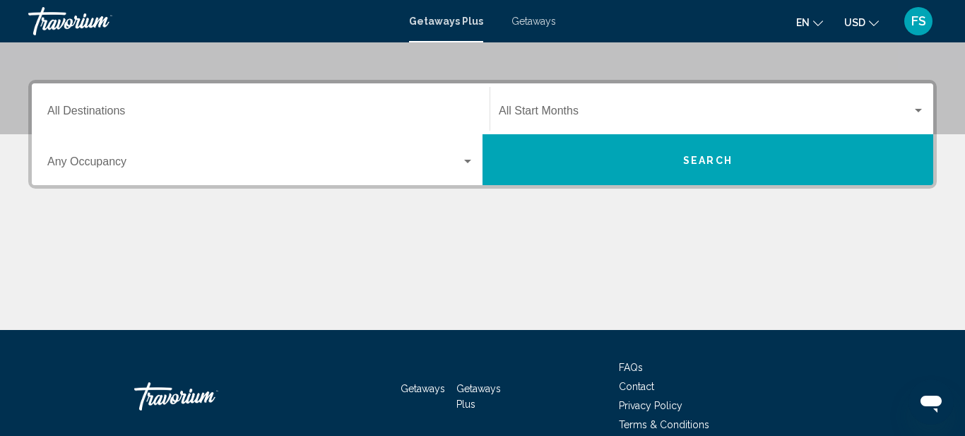
scroll to position [291, 0]
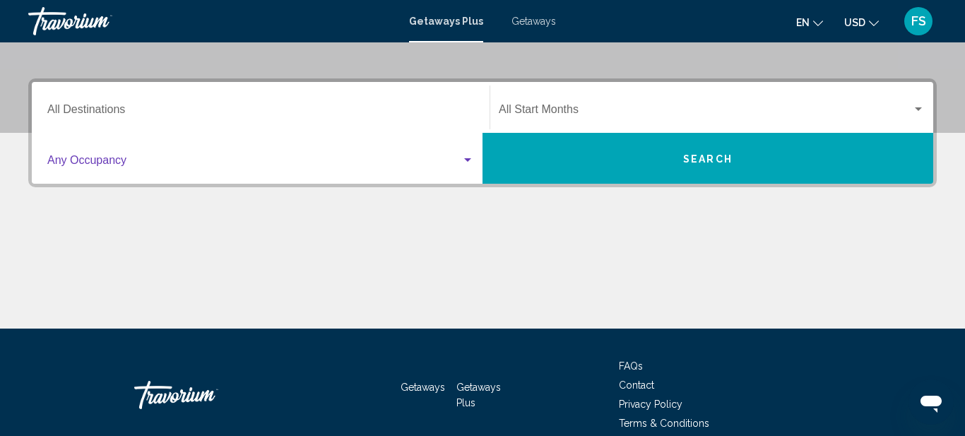
click at [467, 163] on div "Search widget" at bounding box center [467, 160] width 13 height 11
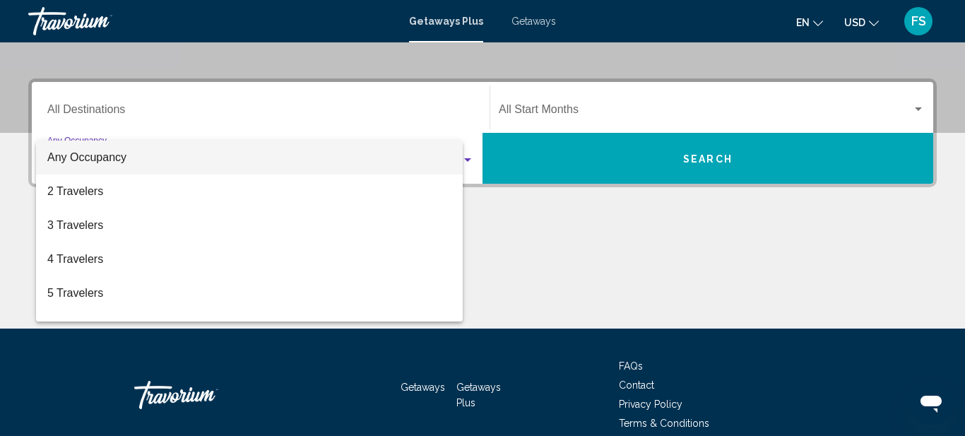
scroll to position [324, 0]
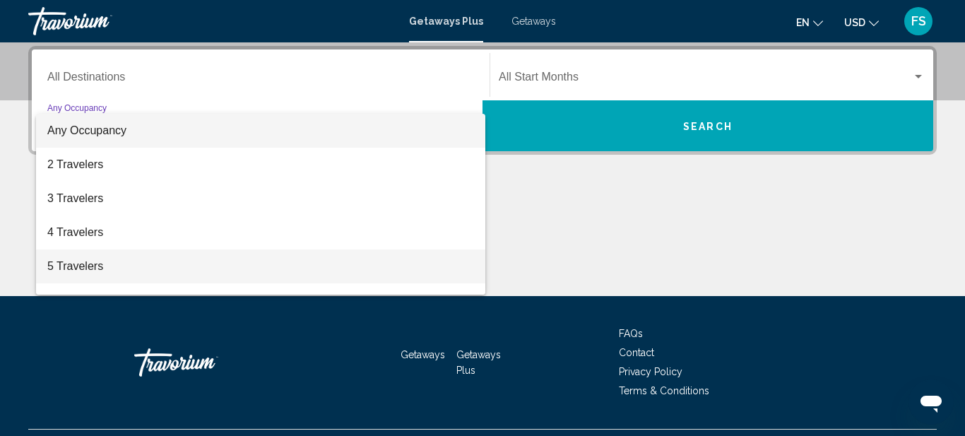
click at [428, 266] on span "5 Travelers" at bounding box center [260, 266] width 427 height 34
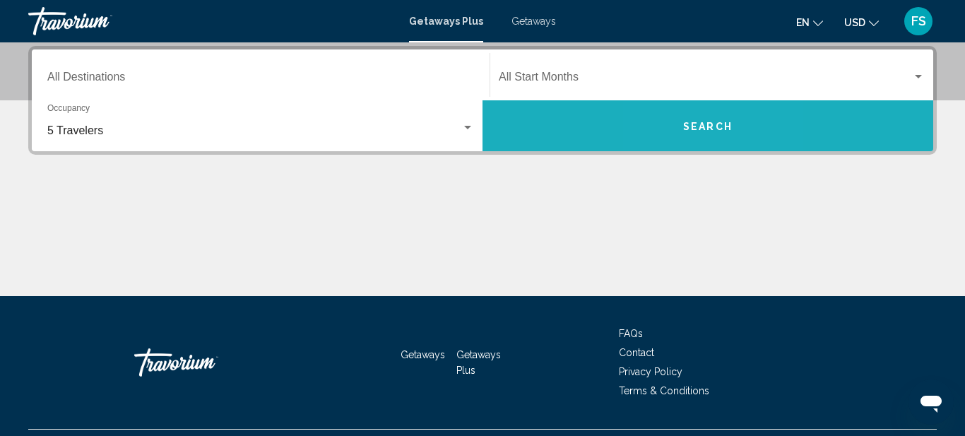
click at [689, 124] on span "Search" at bounding box center [707, 126] width 49 height 11
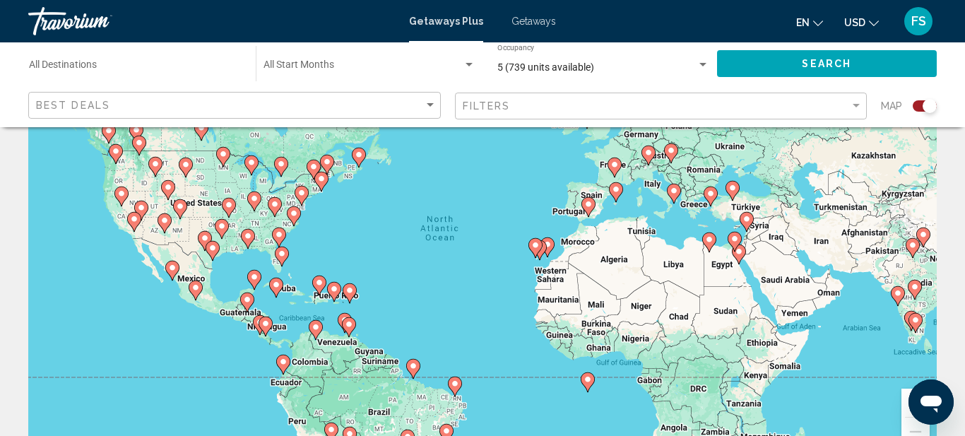
scroll to position [107, 0]
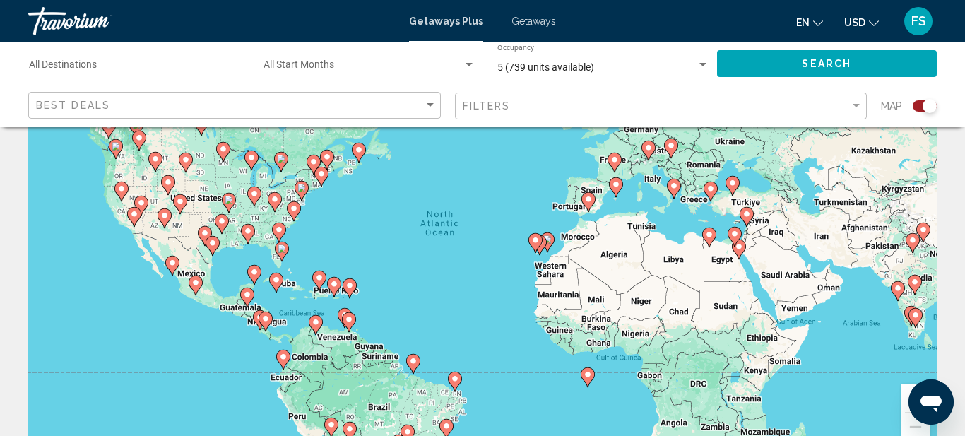
click at [295, 213] on icon "Main content" at bounding box center [294, 211] width 13 height 18
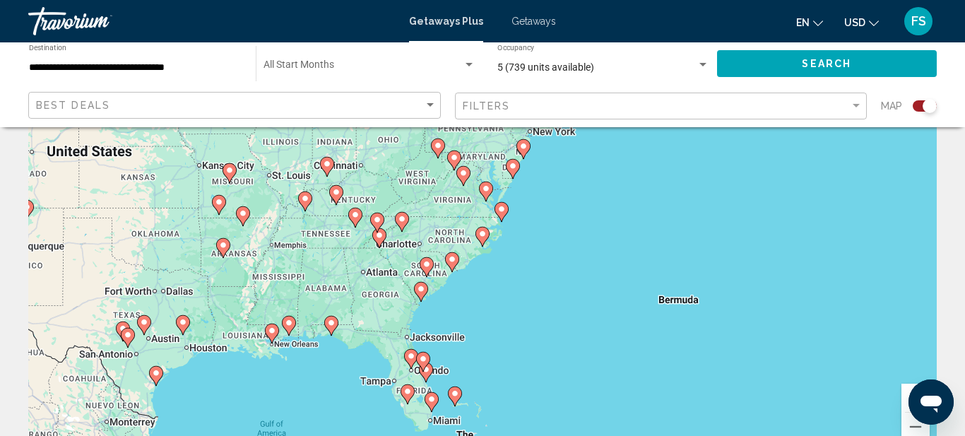
click at [485, 192] on image "Main content" at bounding box center [486, 188] width 8 height 8
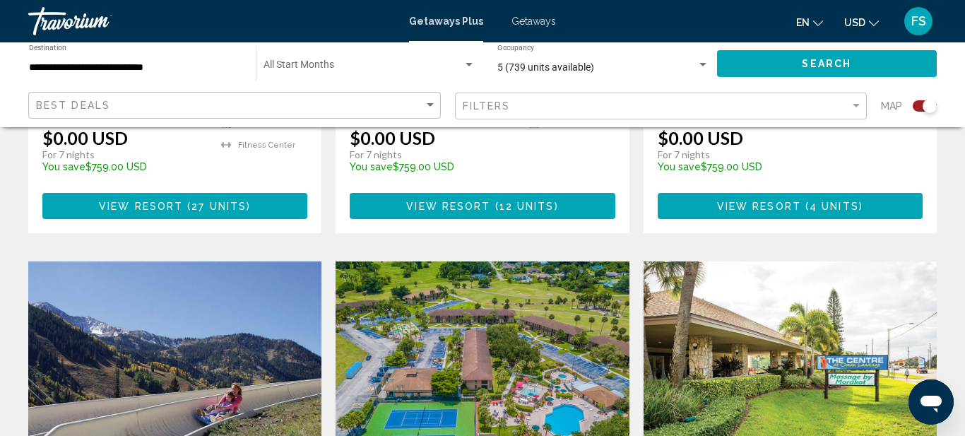
scroll to position [1907, 0]
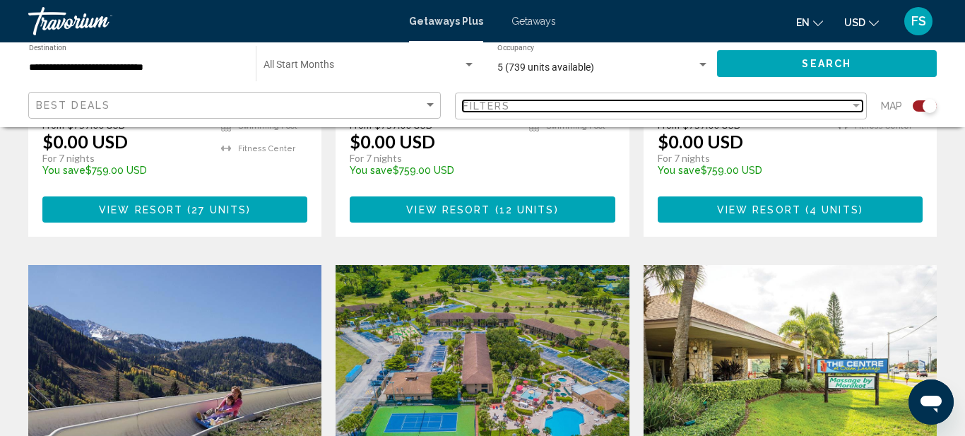
click at [858, 107] on div "Filter" at bounding box center [856, 106] width 7 height 4
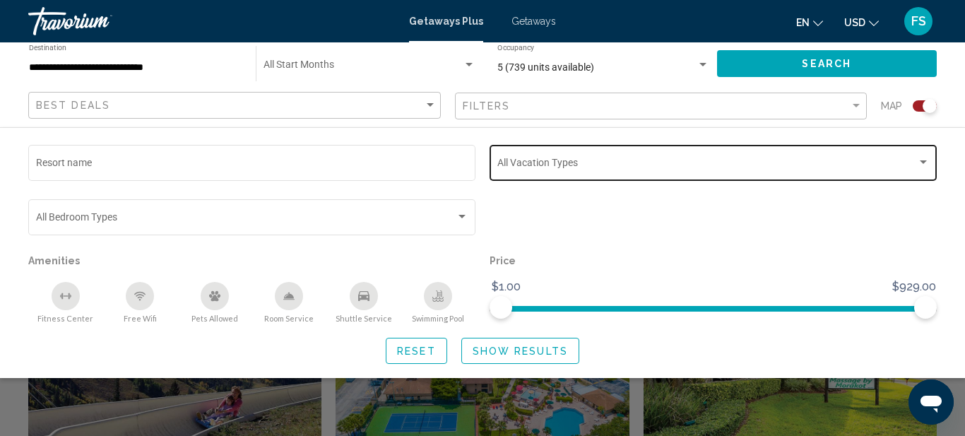
click at [922, 165] on div "Search widget" at bounding box center [923, 162] width 13 height 11
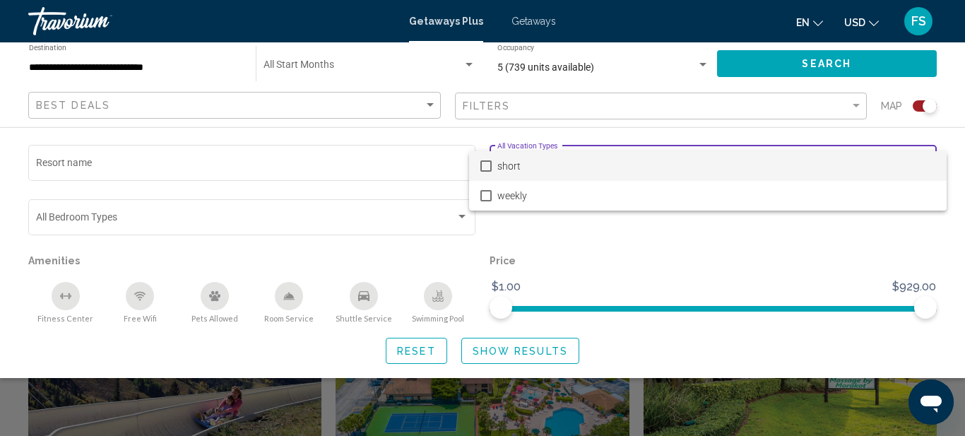
click at [922, 165] on span "short" at bounding box center [716, 166] width 438 height 30
click at [826, 239] on div at bounding box center [482, 218] width 965 height 436
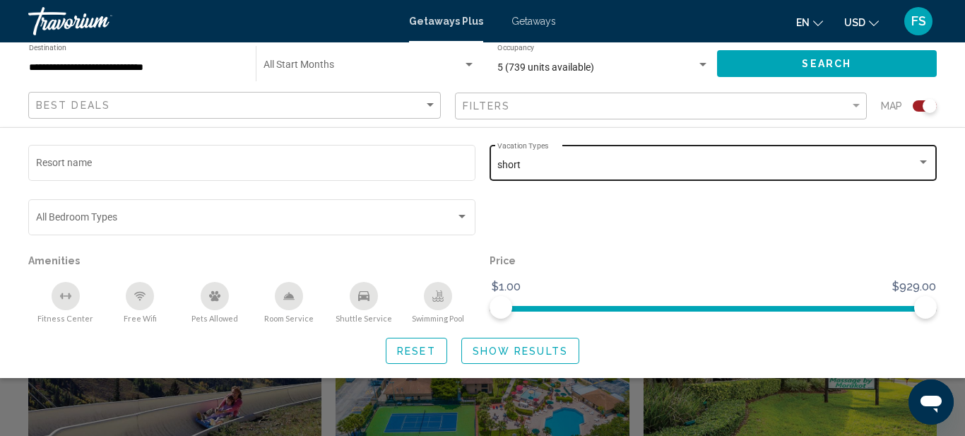
click at [924, 163] on div "Search widget" at bounding box center [923, 162] width 7 height 4
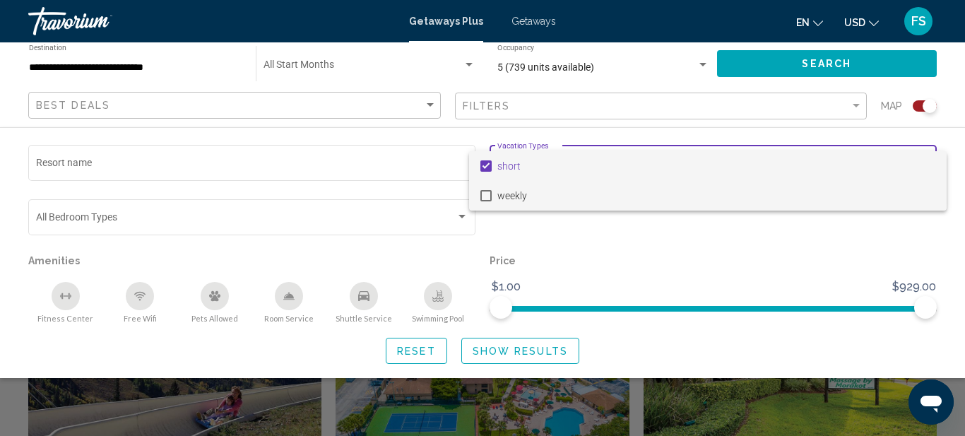
click at [814, 190] on span "weekly" at bounding box center [716, 196] width 438 height 30
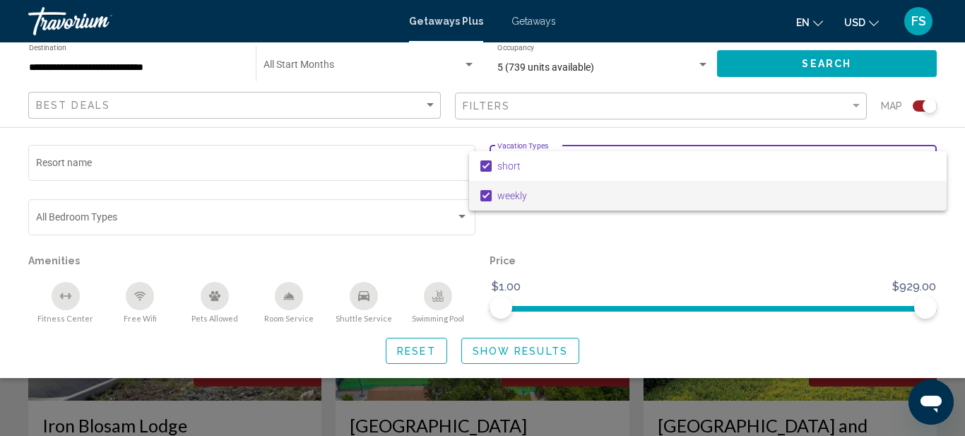
scroll to position [2004, 0]
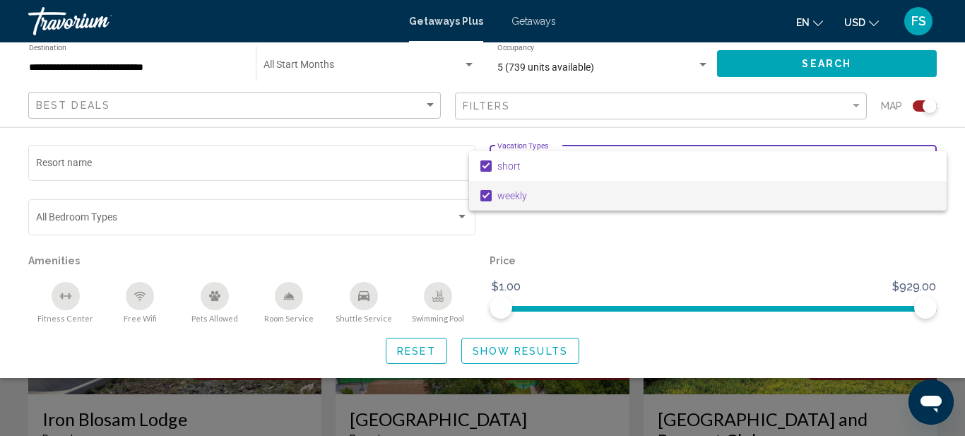
click at [859, 106] on div at bounding box center [482, 218] width 965 height 436
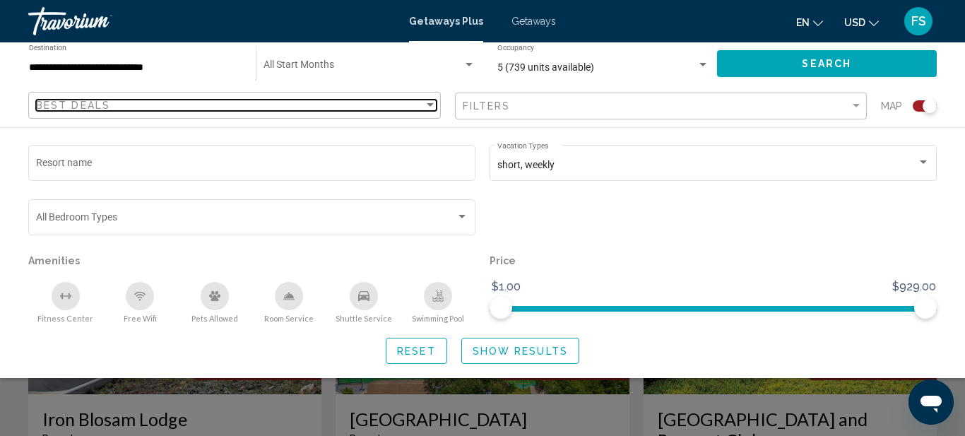
click at [424, 107] on div "Sort by" at bounding box center [430, 105] width 13 height 11
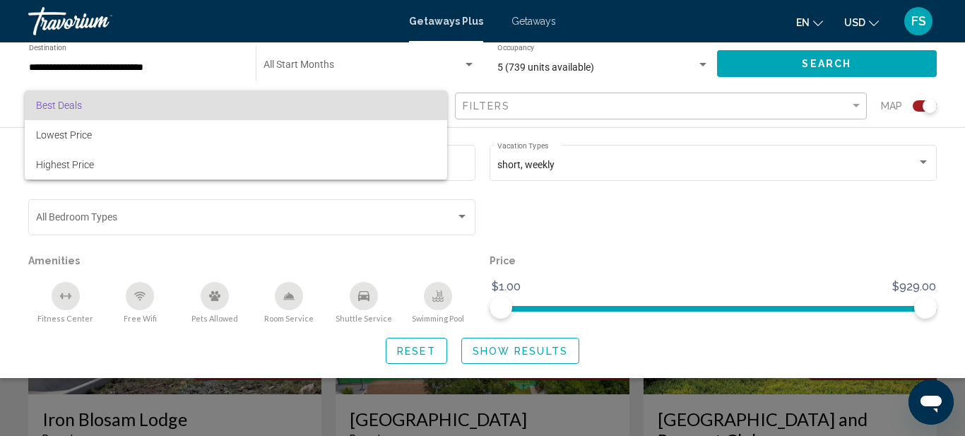
click at [591, 215] on div at bounding box center [482, 218] width 965 height 436
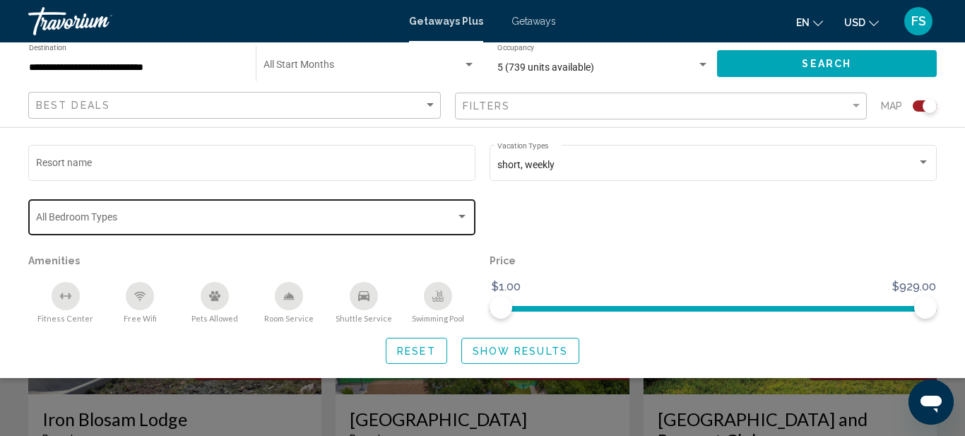
click at [464, 217] on div "Search widget" at bounding box center [462, 217] width 7 height 4
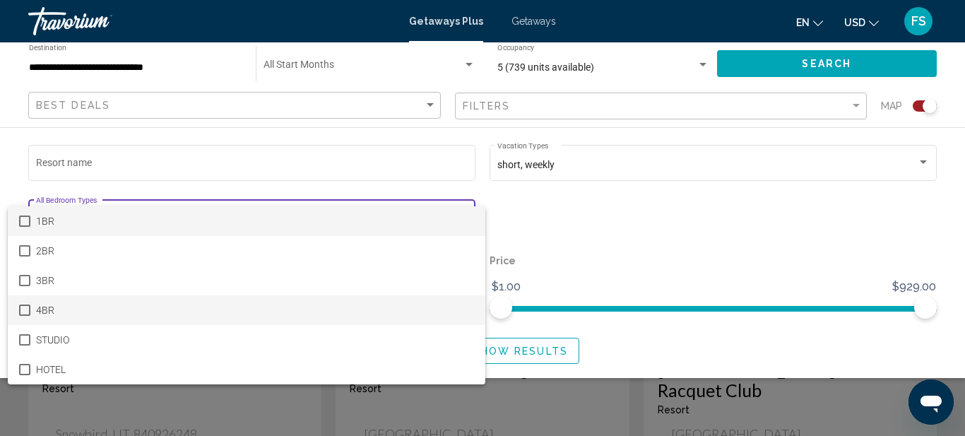
scroll to position [2046, 0]
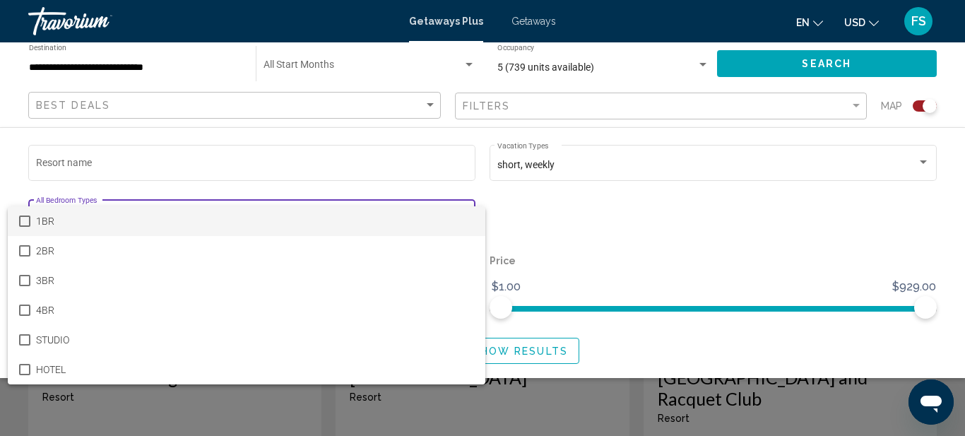
click at [555, 278] on div at bounding box center [482, 218] width 965 height 436
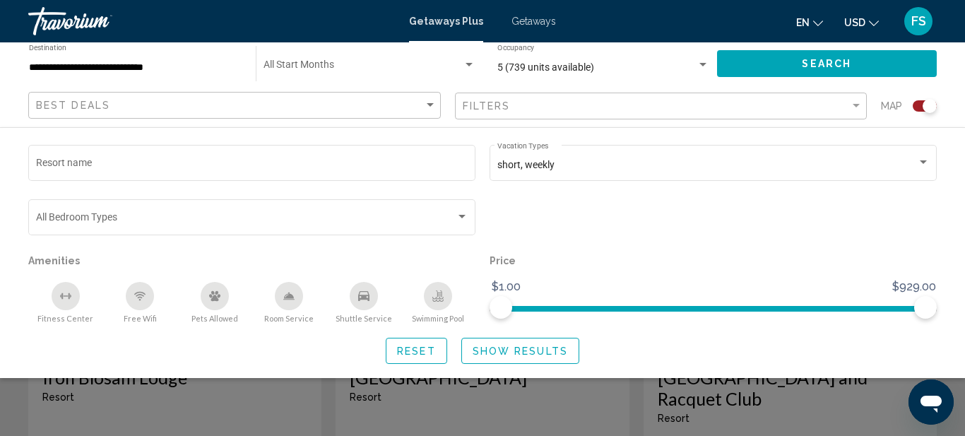
click at [171, 406] on div "Search widget" at bounding box center [482, 324] width 965 height 224
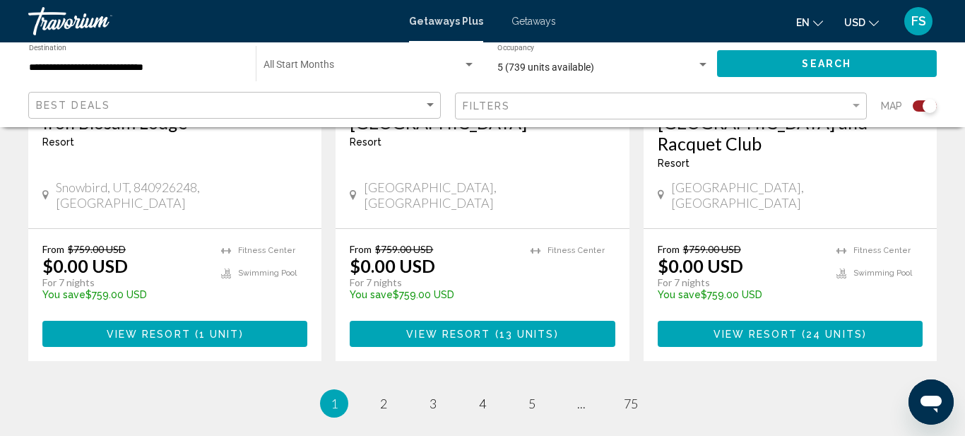
scroll to position [2308, 0]
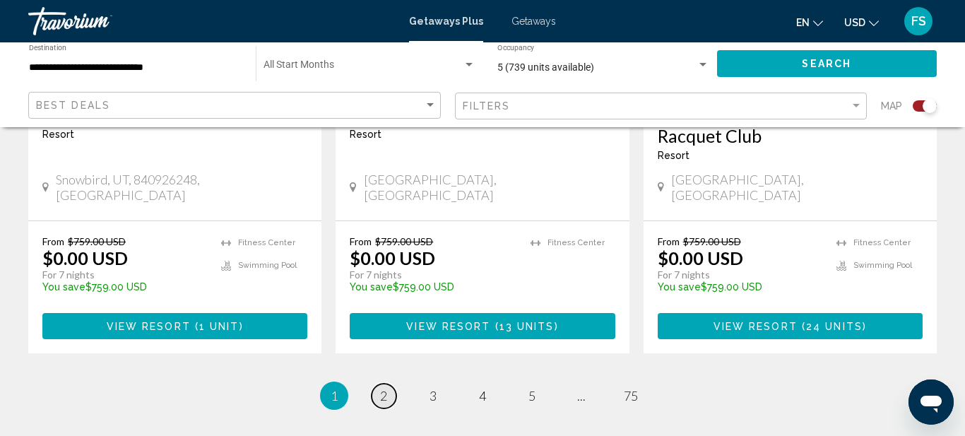
click at [385, 388] on span "2" at bounding box center [383, 396] width 7 height 16
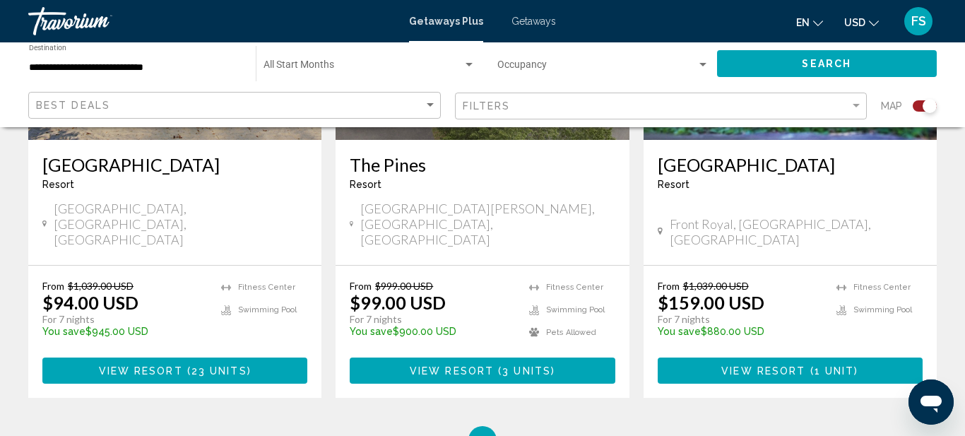
scroll to position [2280, 0]
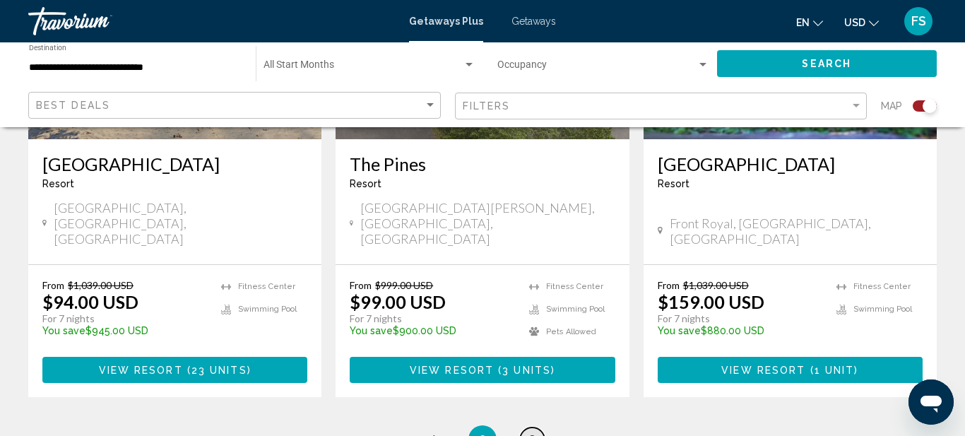
click at [537, 427] on link "page 3" at bounding box center [532, 439] width 25 height 25
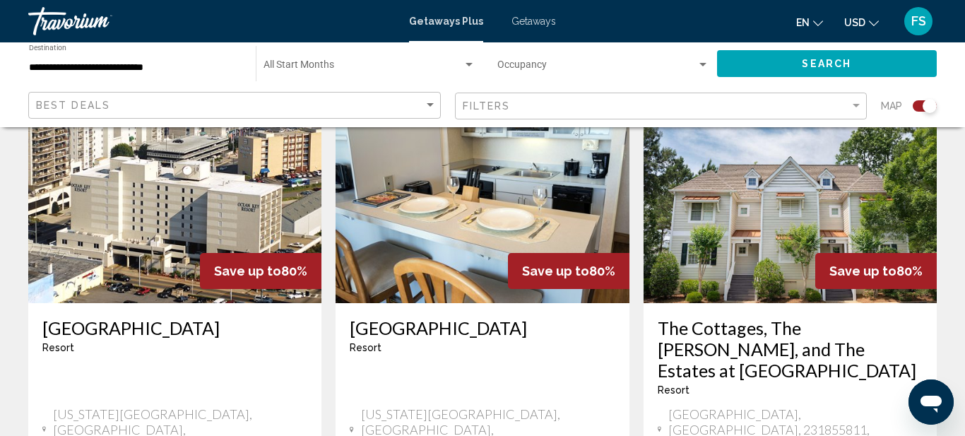
scroll to position [554, 0]
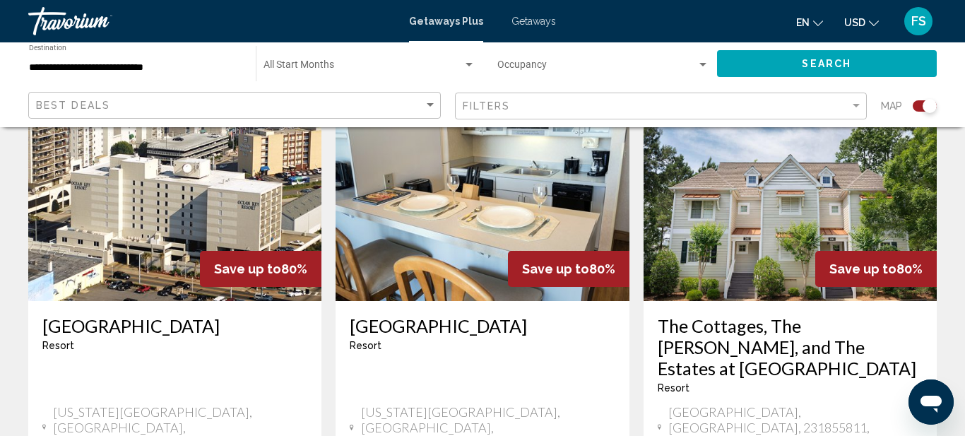
click at [706, 64] on div "Search widget" at bounding box center [703, 65] width 7 height 4
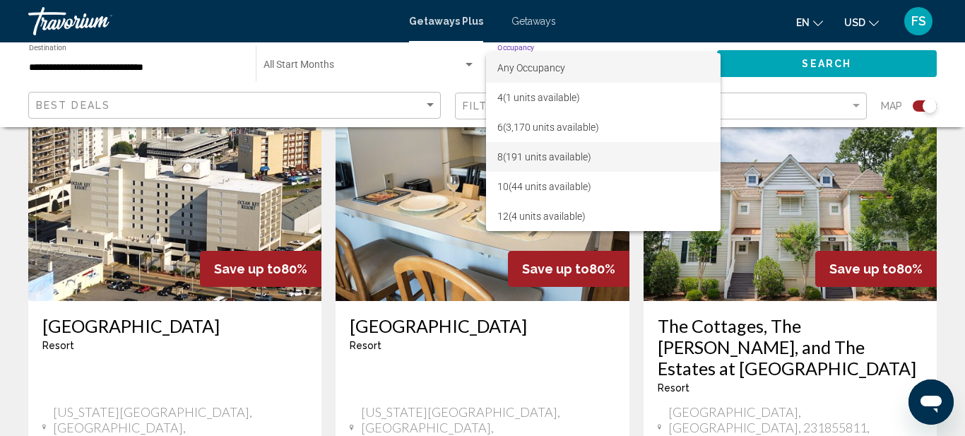
click at [629, 159] on span "8 (191 units available)" at bounding box center [603, 157] width 213 height 30
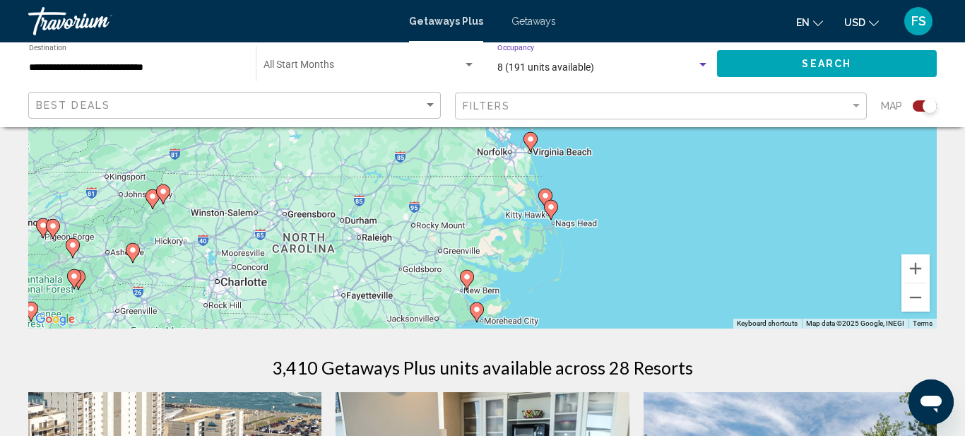
scroll to position [238, 0]
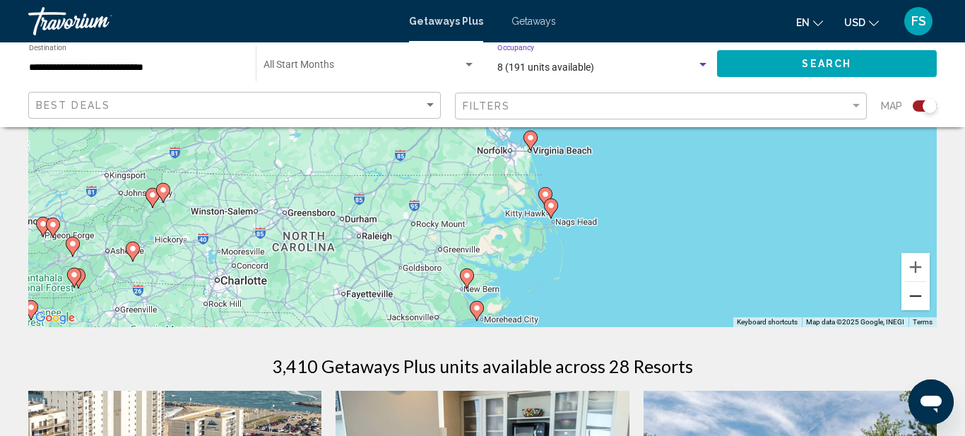
click at [915, 299] on button "Zoom out" at bounding box center [916, 296] width 28 height 28
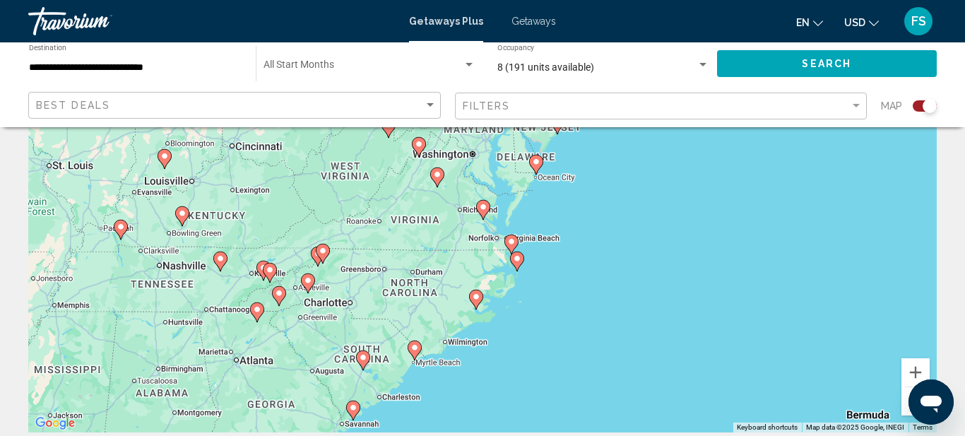
scroll to position [132, 0]
click at [219, 264] on icon "Main content" at bounding box center [220, 262] width 13 height 18
type input "**********"
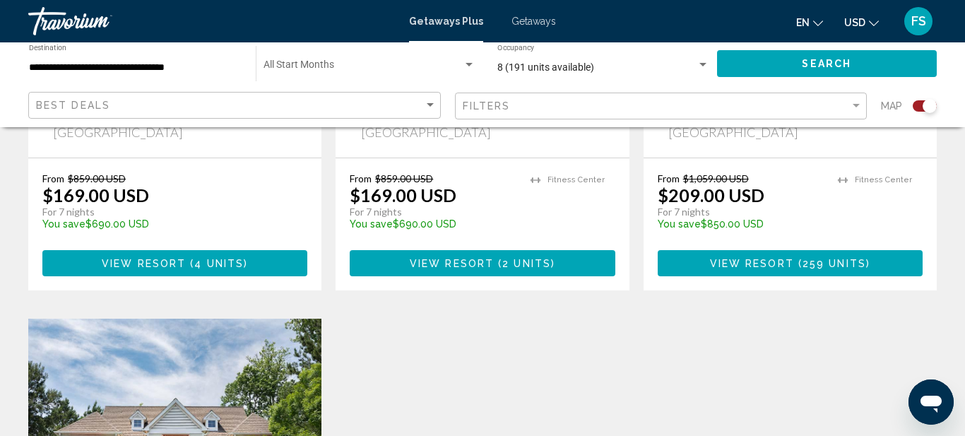
scroll to position [868, 0]
